Goal: Information Seeking & Learning: Learn about a topic

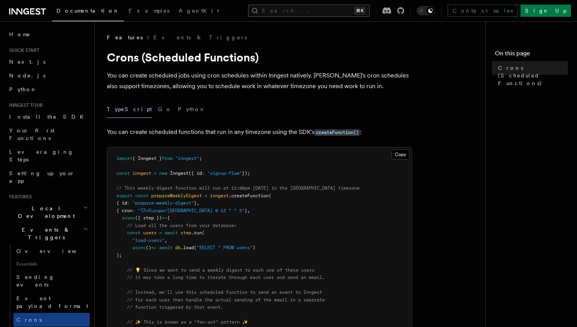
click at [315, 14] on button "Search... ⌘K" at bounding box center [309, 11] width 122 height 12
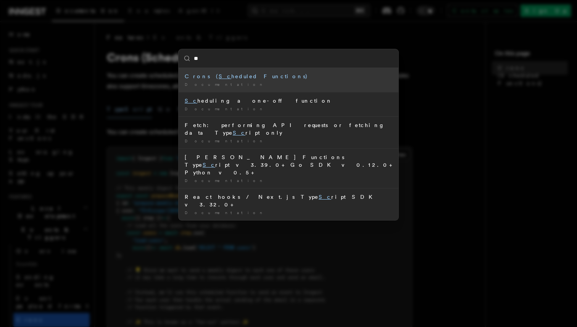
type input "*"
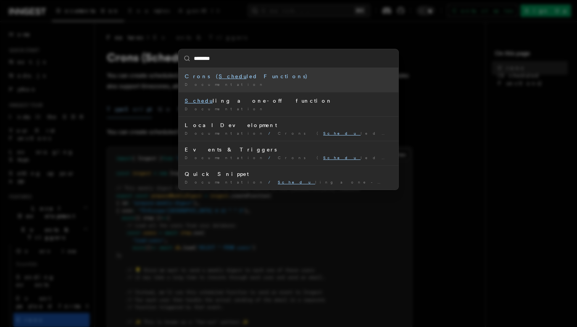
type input "*********"
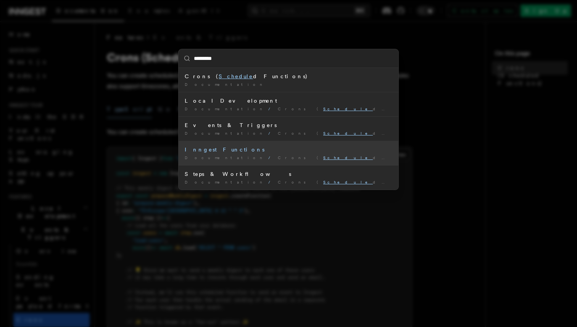
click at [237, 141] on li "Inngest Functions Documentation / Crons ( Schedule d Functions) /" at bounding box center [289, 153] width 220 height 24
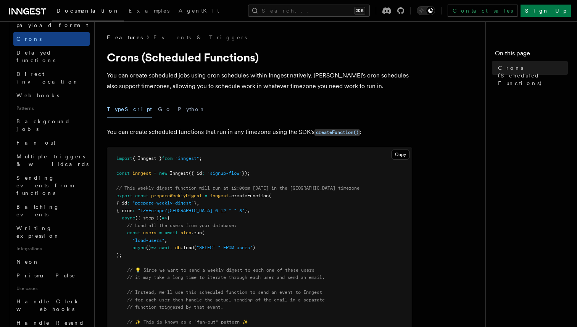
scroll to position [271, 0]
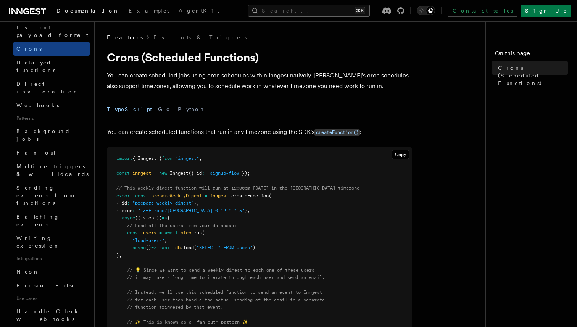
click at [290, 9] on button "Search... ⌘K" at bounding box center [309, 11] width 122 height 12
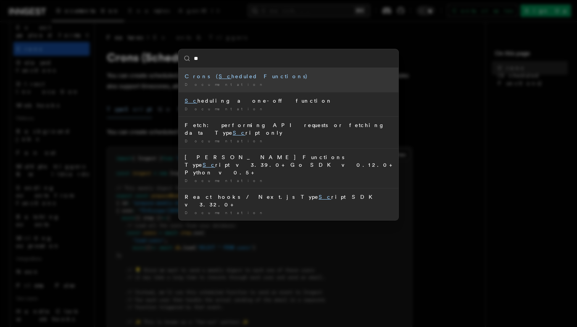
type input "***"
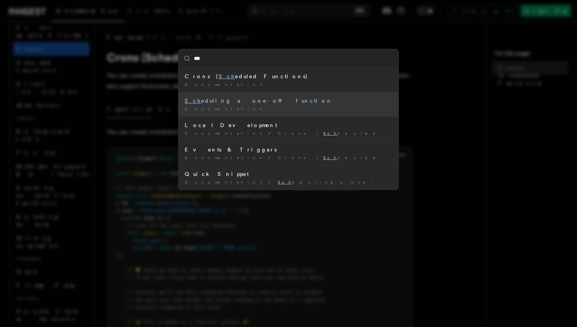
click at [248, 95] on li "Sch eduling a one-off function Documentation /" at bounding box center [289, 104] width 220 height 24
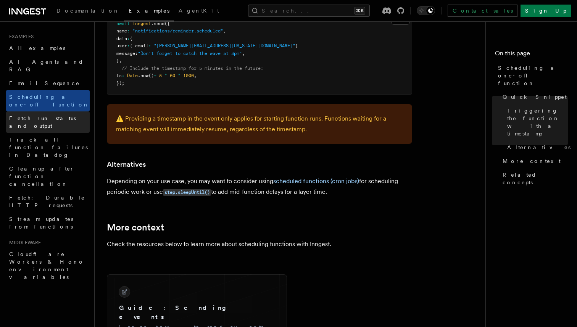
scroll to position [395, 0]
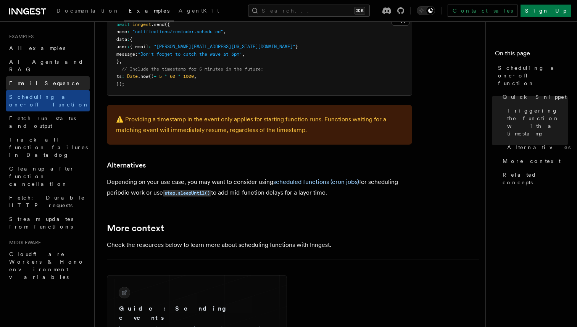
click at [27, 80] on span "Email Sequence" at bounding box center [44, 83] width 71 height 6
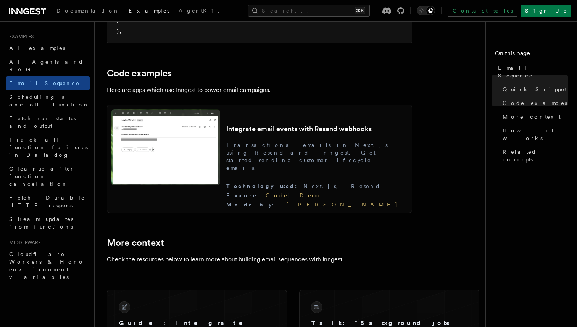
scroll to position [684, 0]
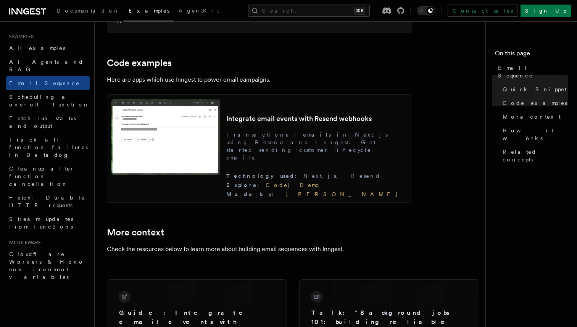
click at [190, 156] on img at bounding box center [165, 137] width 109 height 76
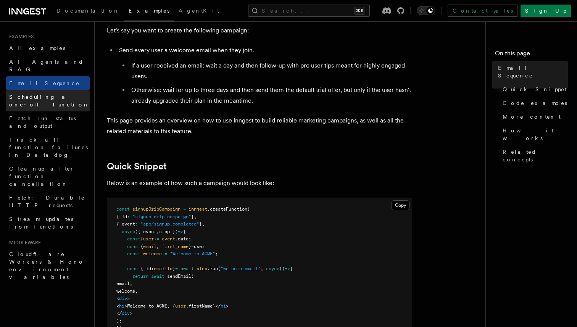
scroll to position [0, 0]
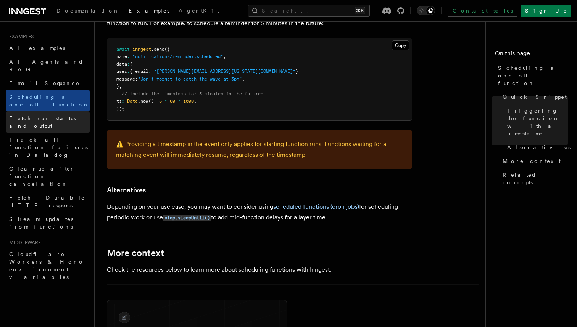
scroll to position [370, 0]
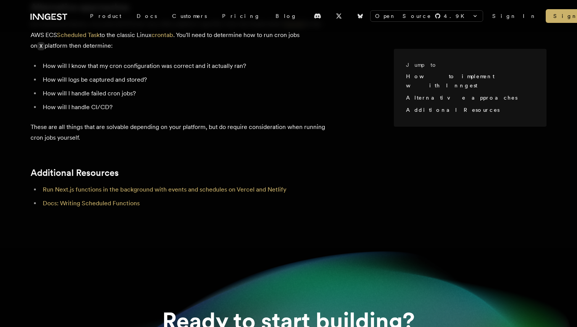
scroll to position [642, 0]
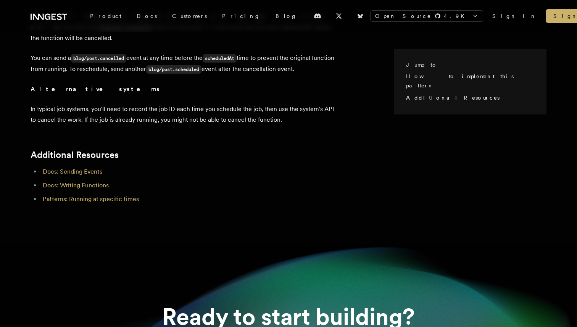
scroll to position [552, 0]
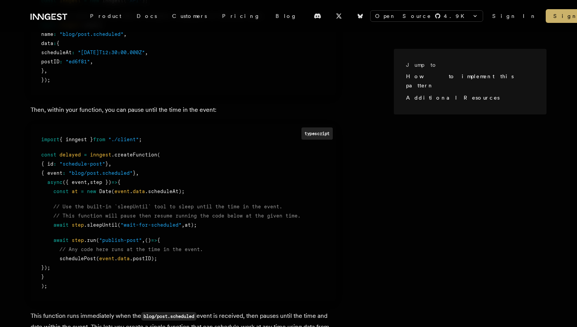
scroll to position [397, 0]
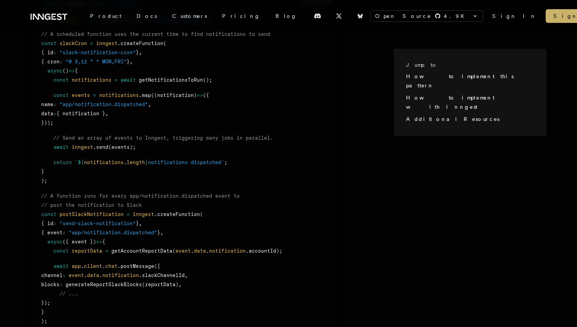
scroll to position [490, 0]
